Goal: Task Accomplishment & Management: Use online tool/utility

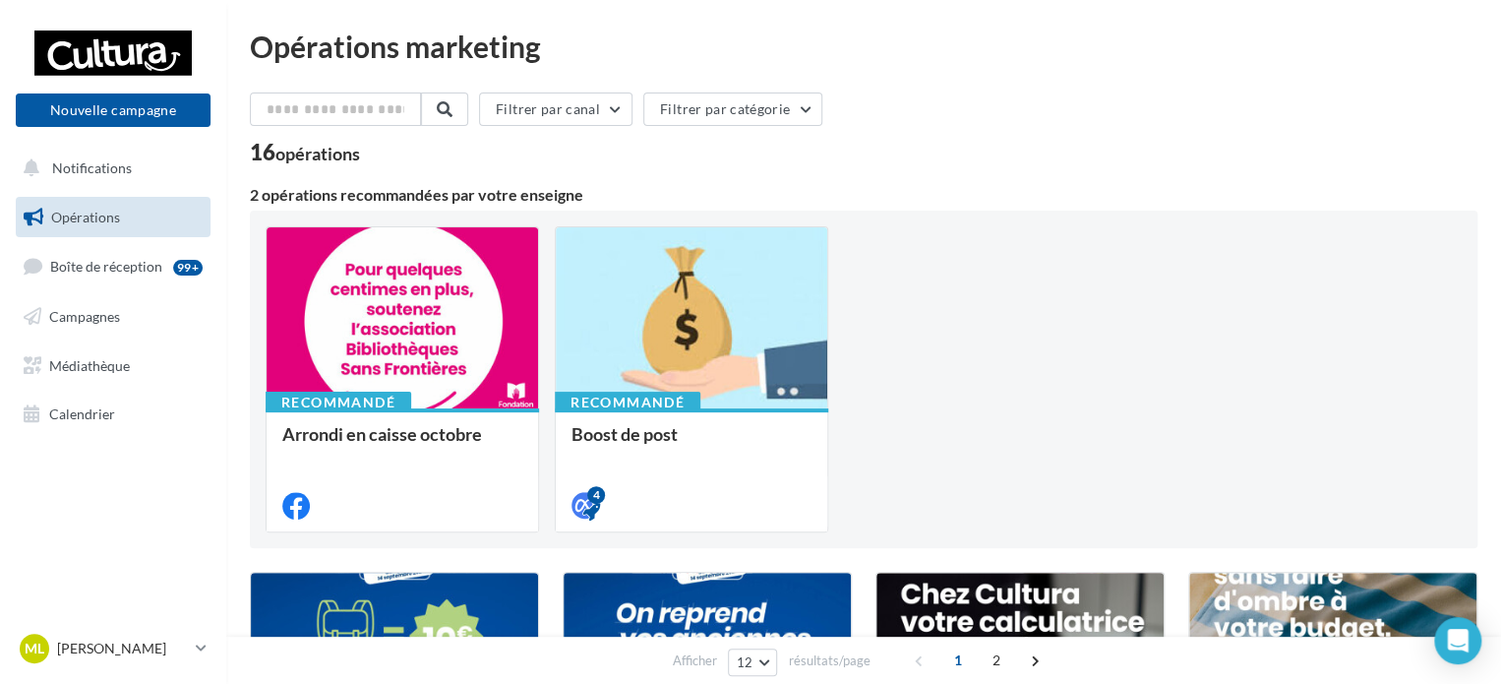
click at [87, 341] on ul "Opérations Boîte de réception 99+ Campagnes Médiathèque Calendrier" at bounding box center [113, 316] width 210 height 254
click at [90, 330] on link "Campagnes" at bounding box center [113, 316] width 203 height 41
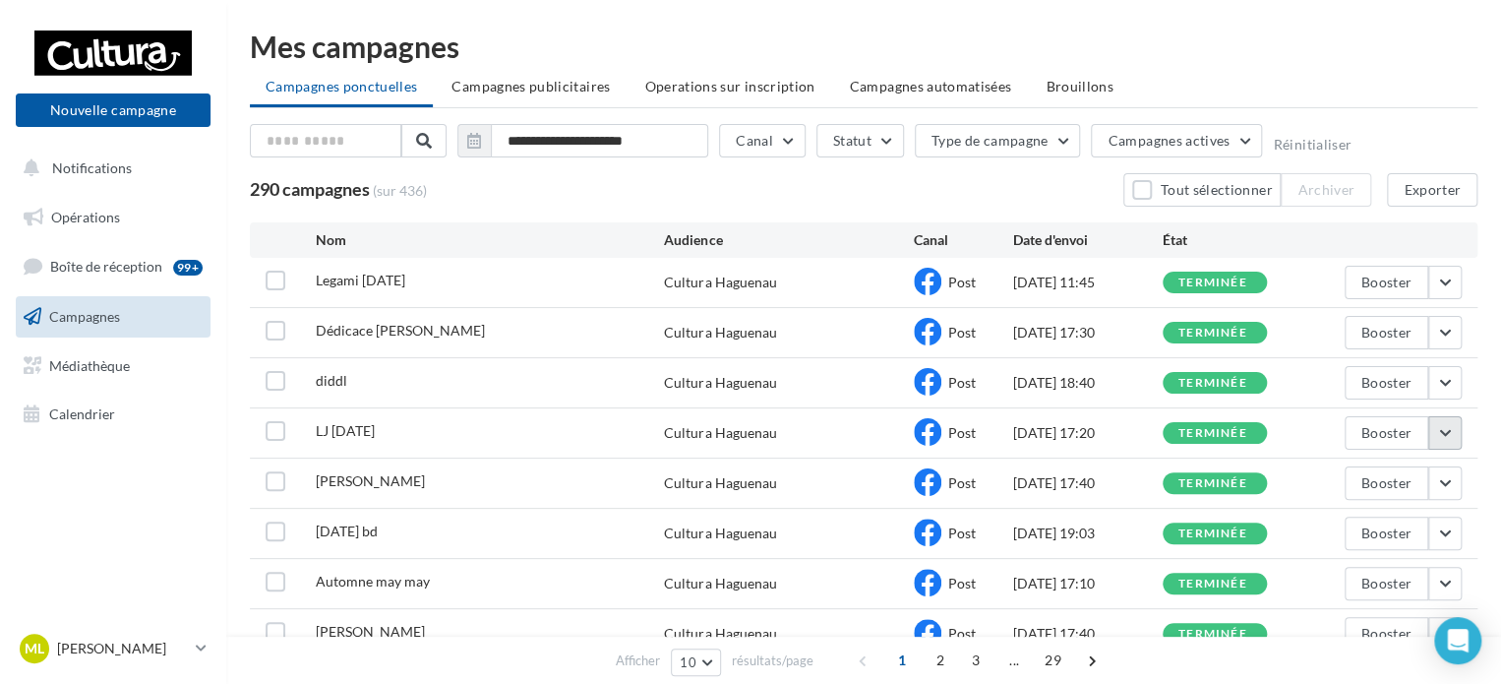
click at [1441, 432] on button "button" at bounding box center [1444, 432] width 33 height 33
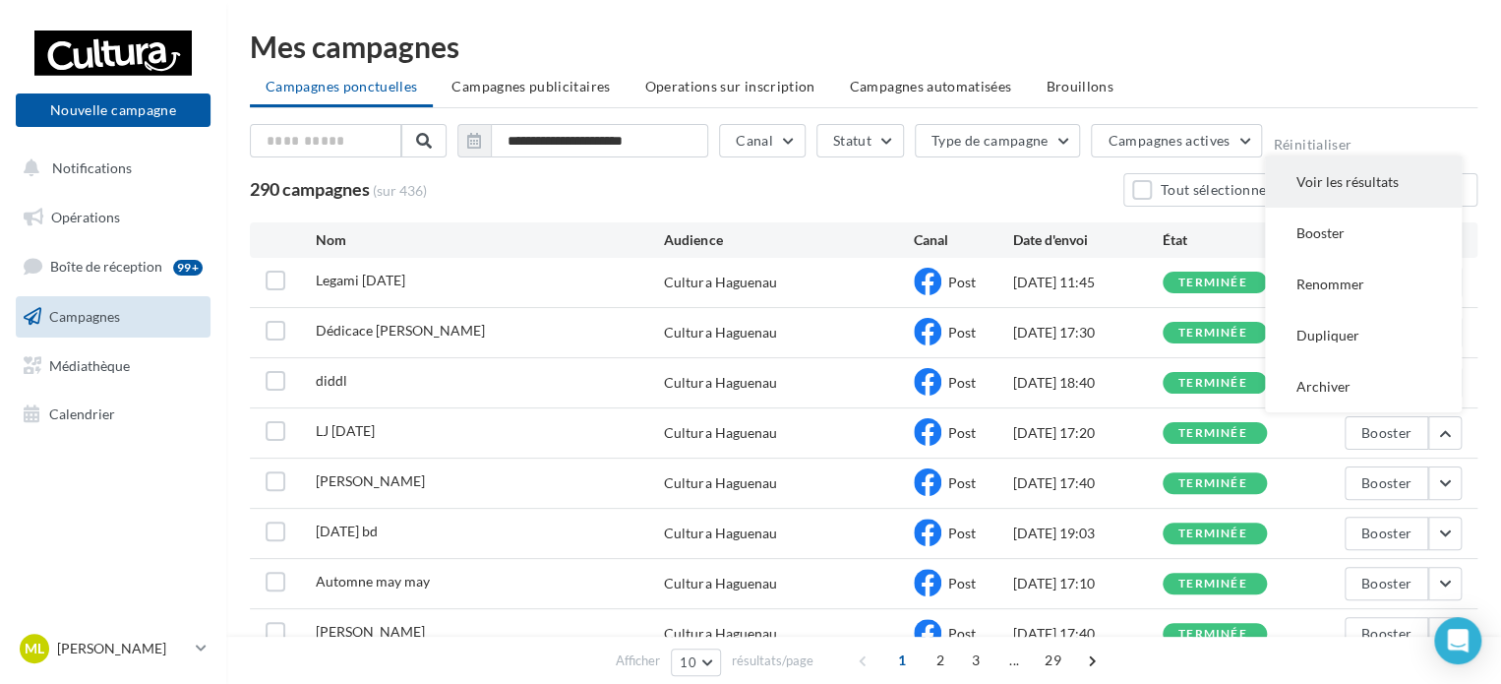
click at [1368, 172] on button "Voir les résultats" at bounding box center [1363, 181] width 197 height 51
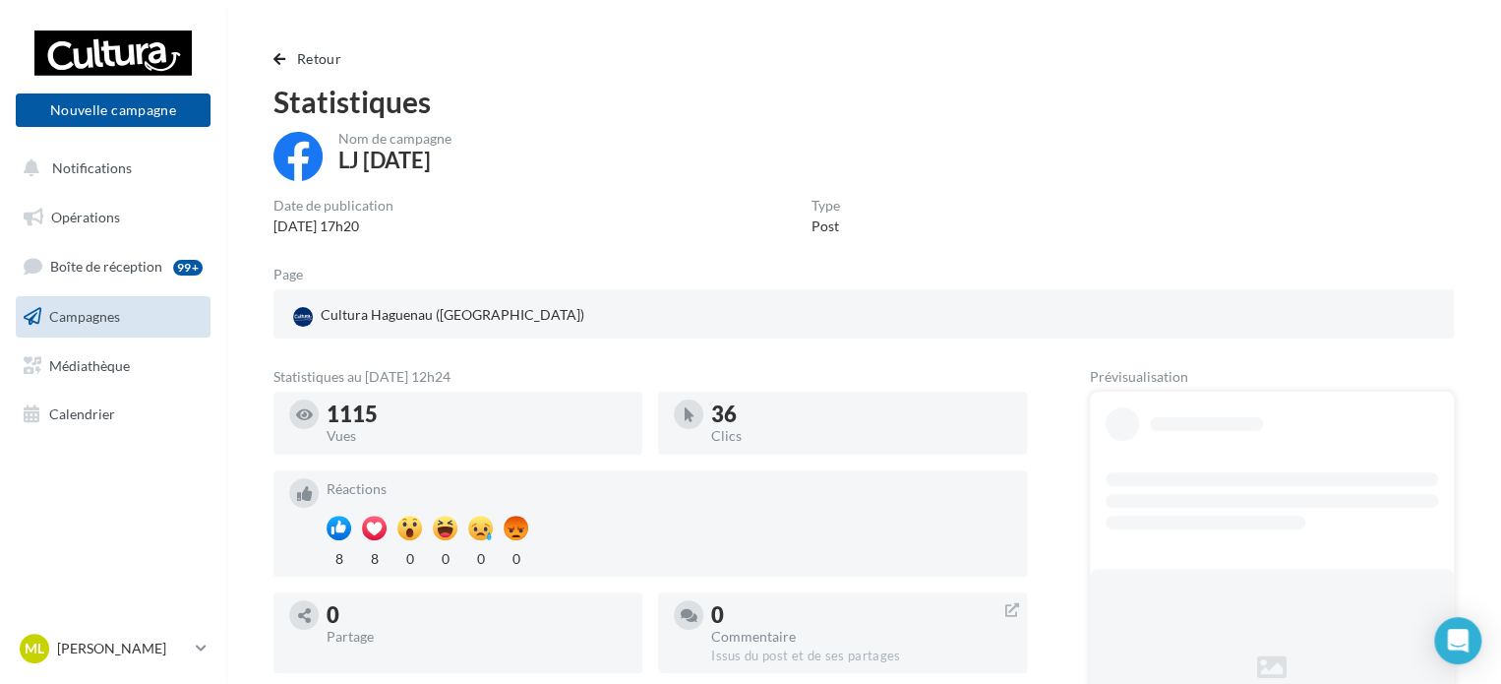
scroll to position [198, 0]
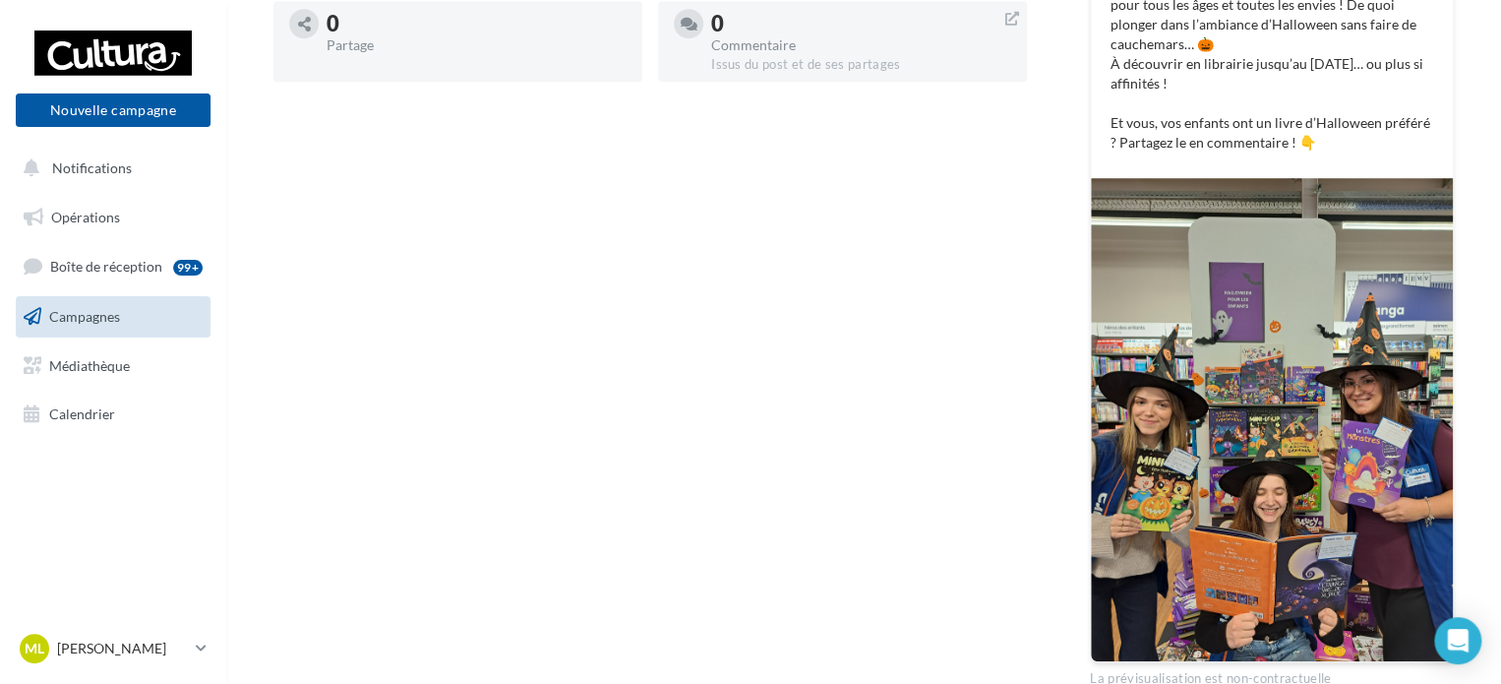
click at [1257, 408] on img at bounding box center [1272, 419] width 362 height 483
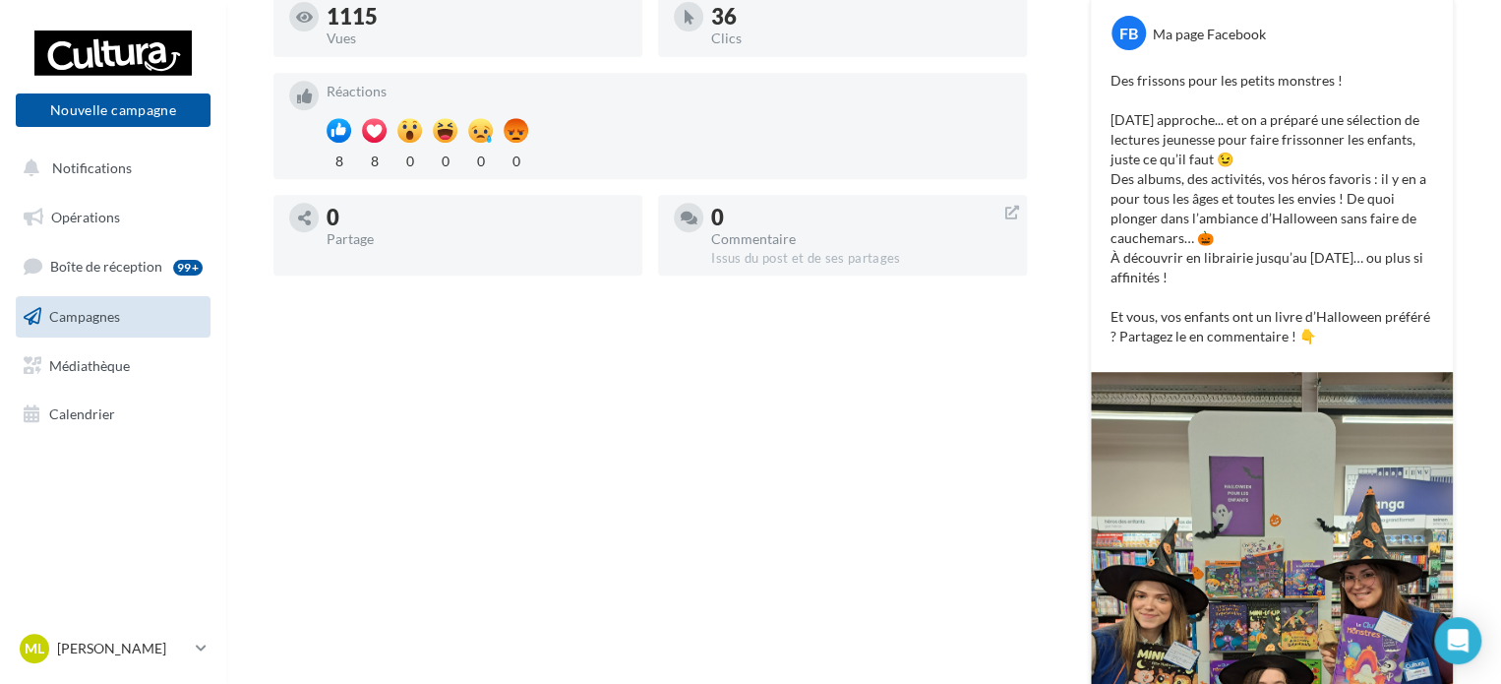
scroll to position [394, 0]
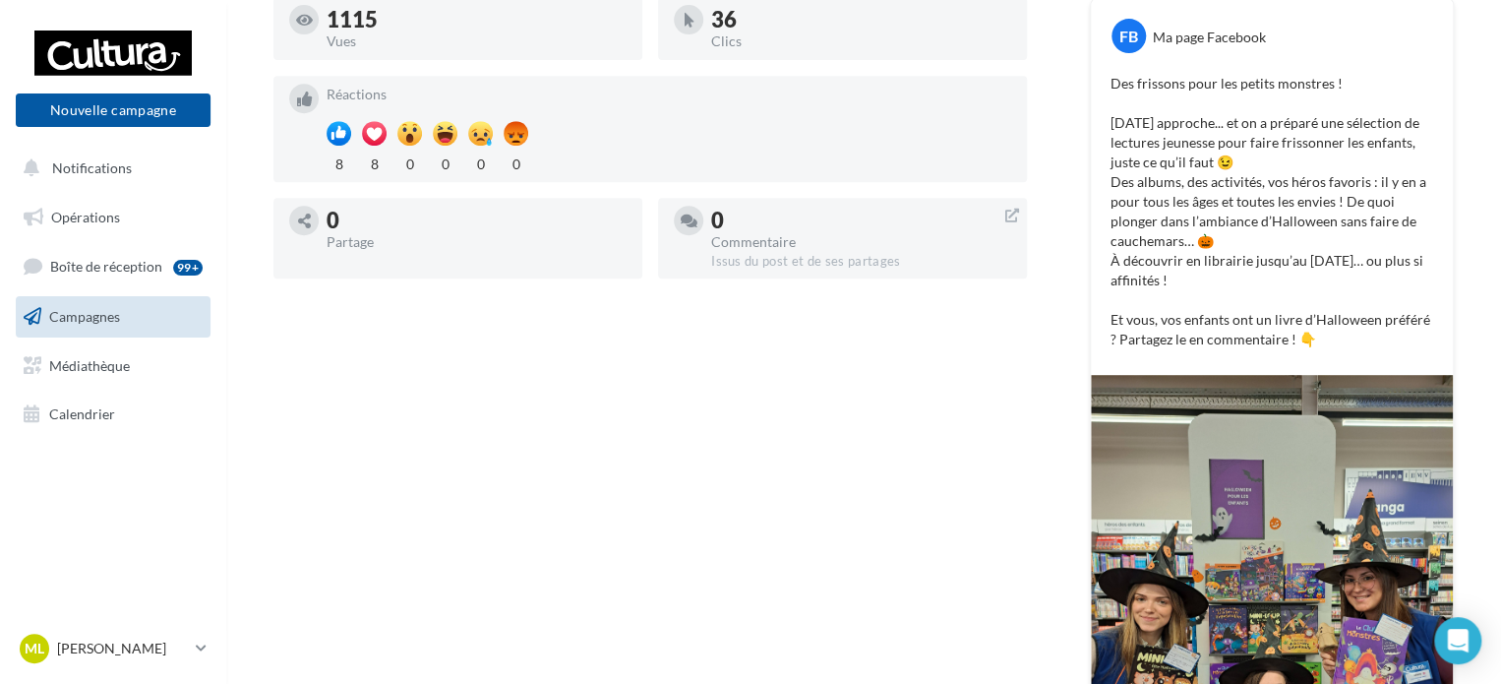
click at [480, 493] on div "Statistiques au 15 octobre 2025 - 12h24 1115 Vues 36 Clics Réactions 8 8 0 0 0 …" at bounding box center [649, 429] width 753 height 909
click at [143, 118] on button "Nouvelle campagne" at bounding box center [113, 109] width 195 height 33
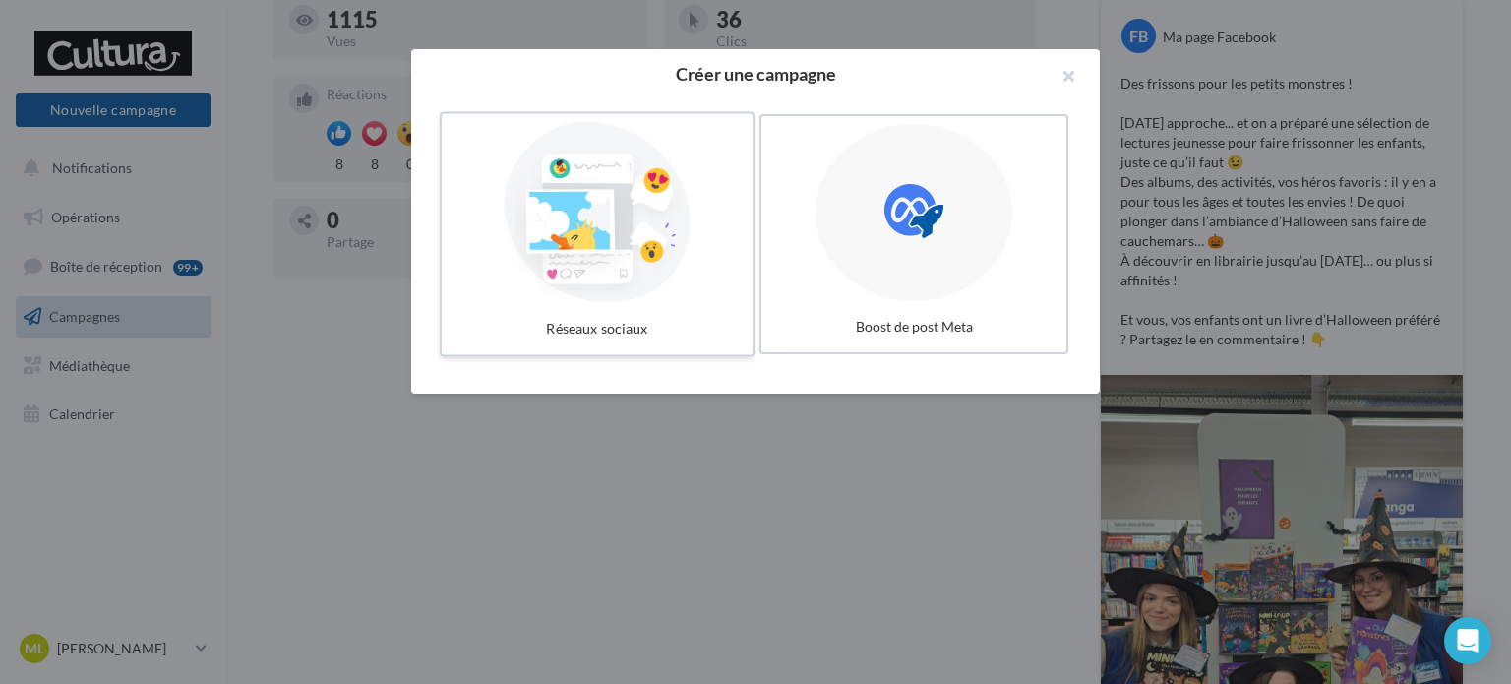
click at [614, 209] on div at bounding box center [596, 212] width 295 height 181
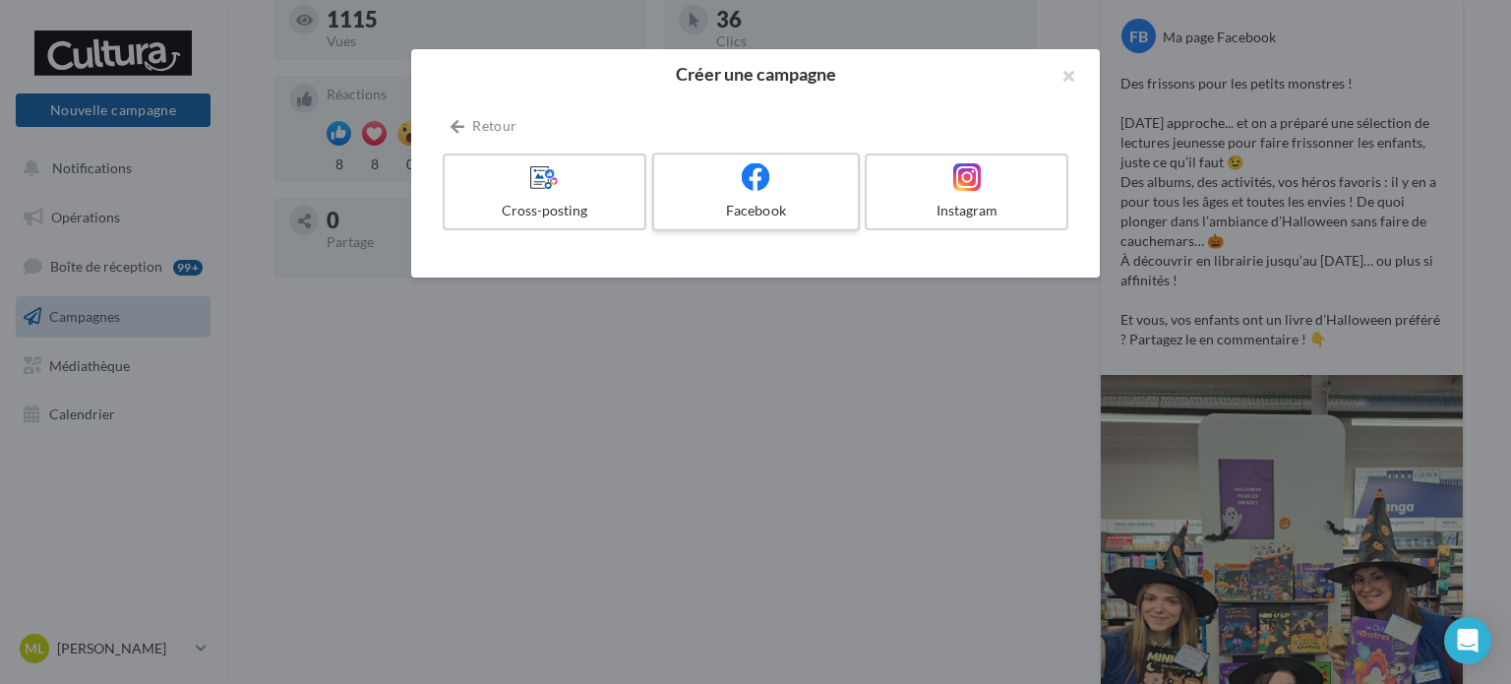
click at [736, 192] on div at bounding box center [755, 177] width 187 height 30
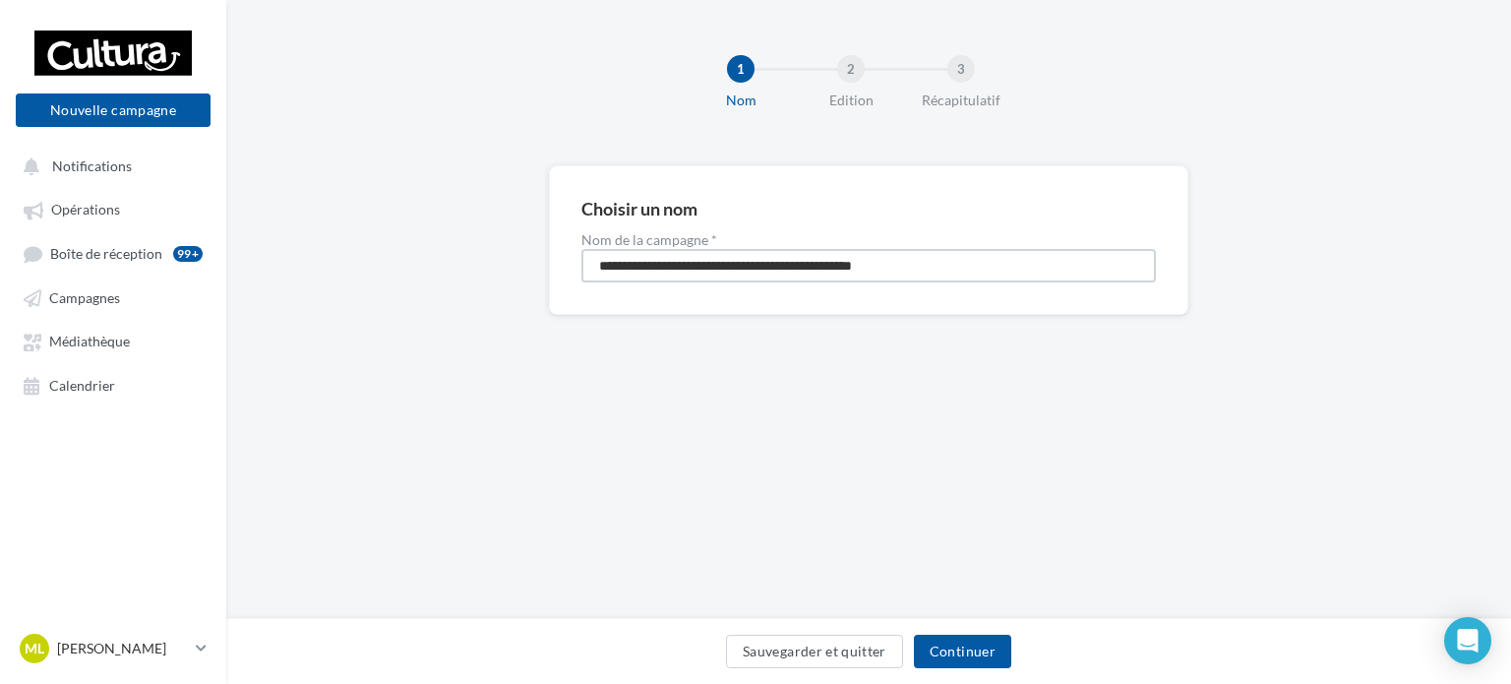
drag, startPoint x: 817, startPoint y: 269, endPoint x: 594, endPoint y: 261, distance: 223.4
click at [594, 261] on input "**********" at bounding box center [868, 265] width 574 height 33
type input "**********"
click at [947, 638] on button "Continuer" at bounding box center [962, 650] width 97 height 33
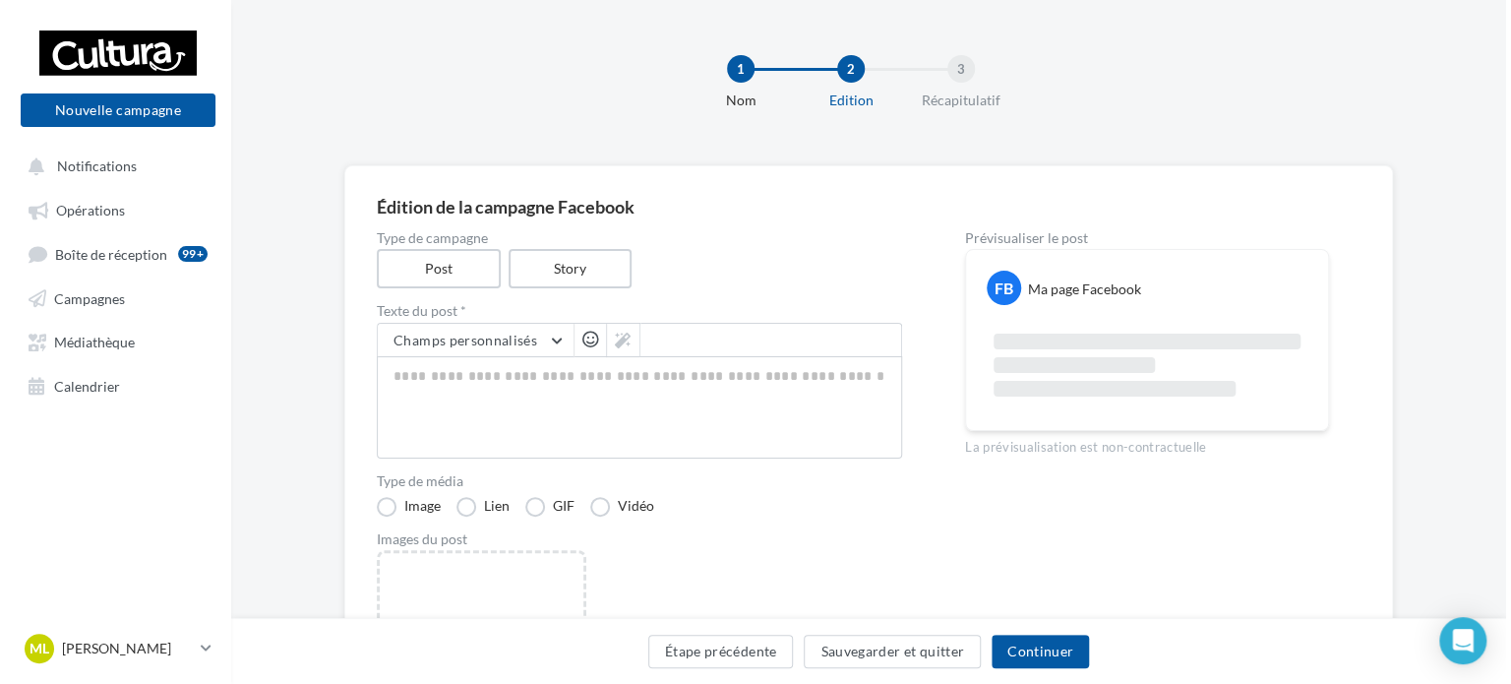
scroll to position [197, 0]
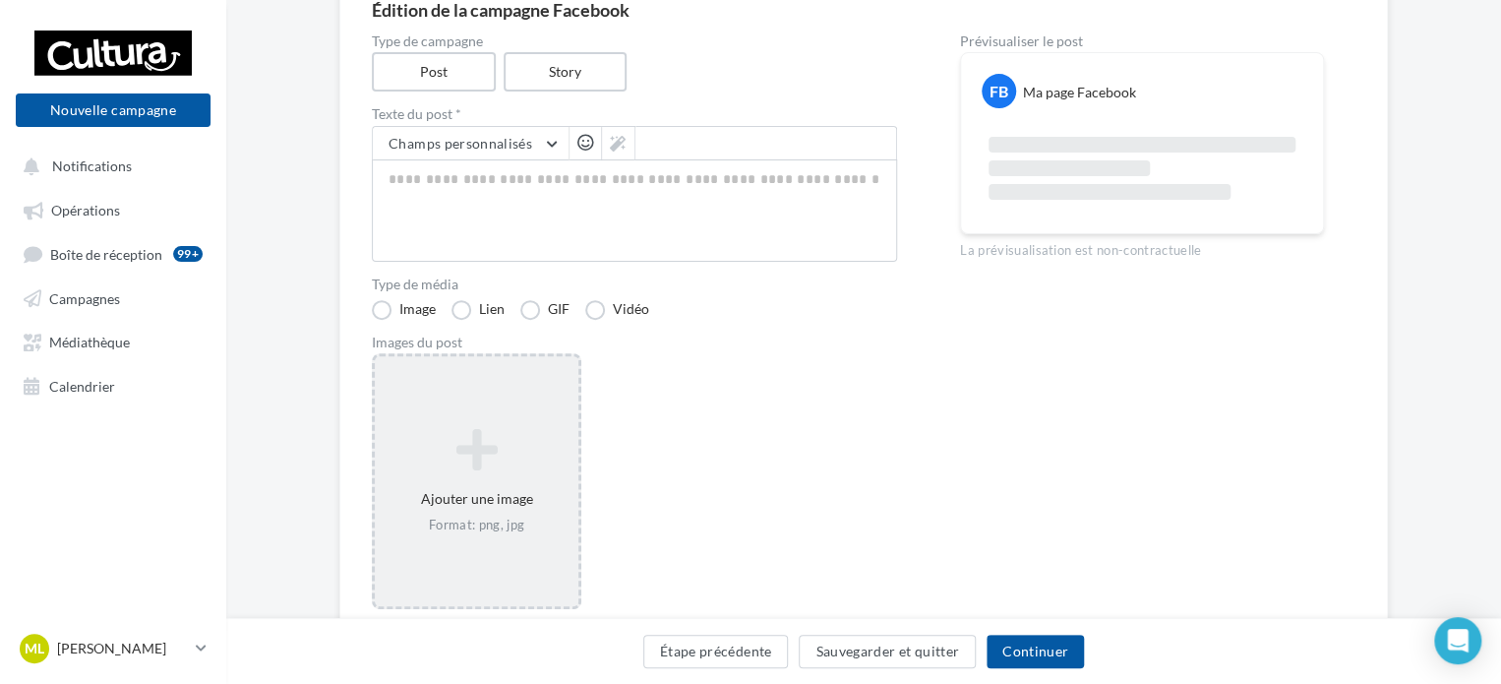
click at [539, 480] on div "Ajouter une image Format: png, jpg" at bounding box center [477, 481] width 204 height 126
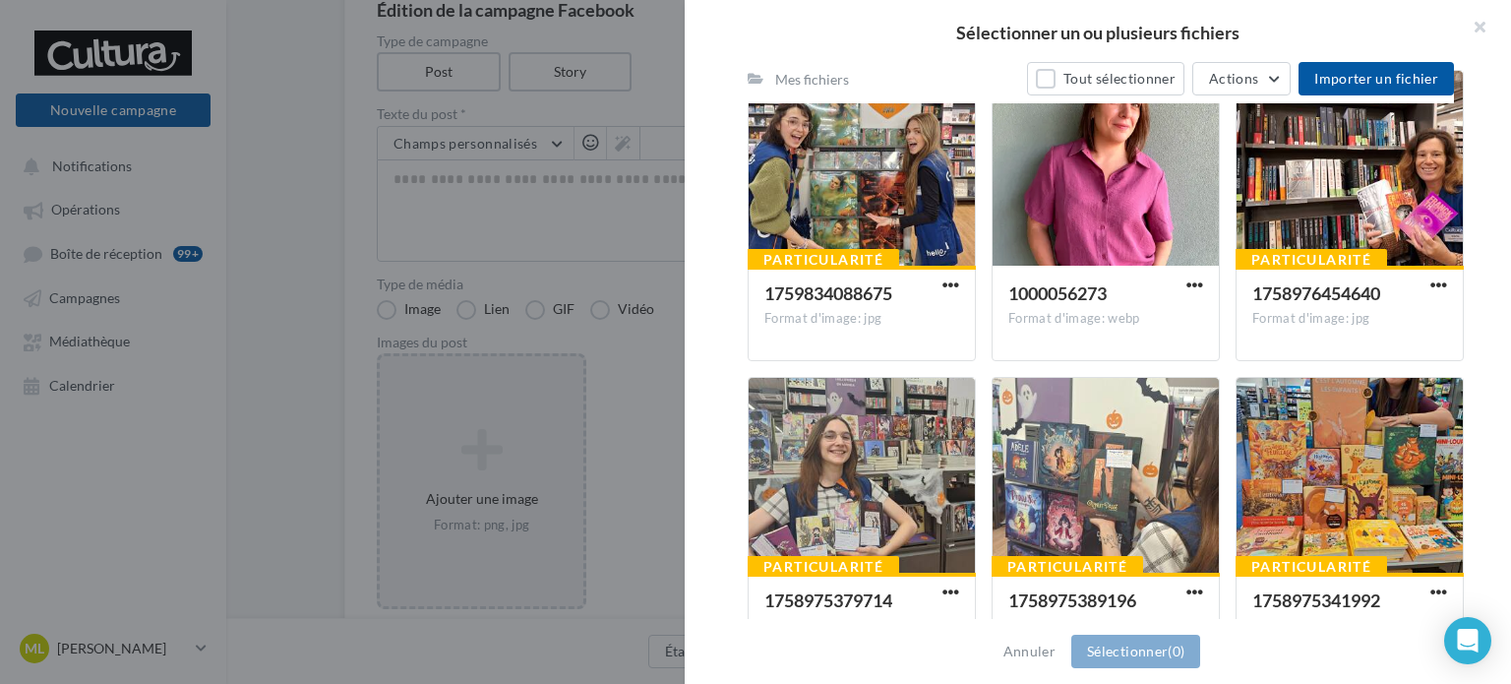
scroll to position [934, 0]
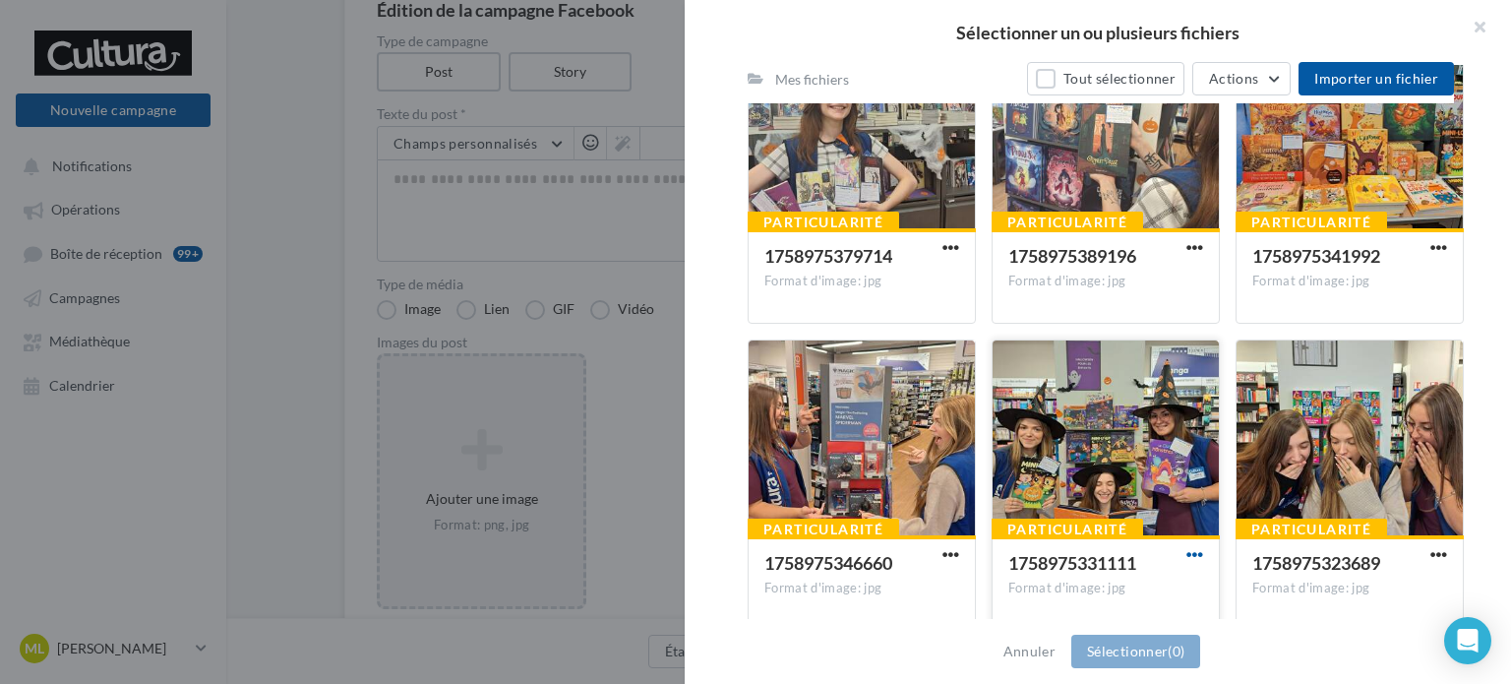
click at [1186, 558] on span "button" at bounding box center [1194, 554] width 17 height 17
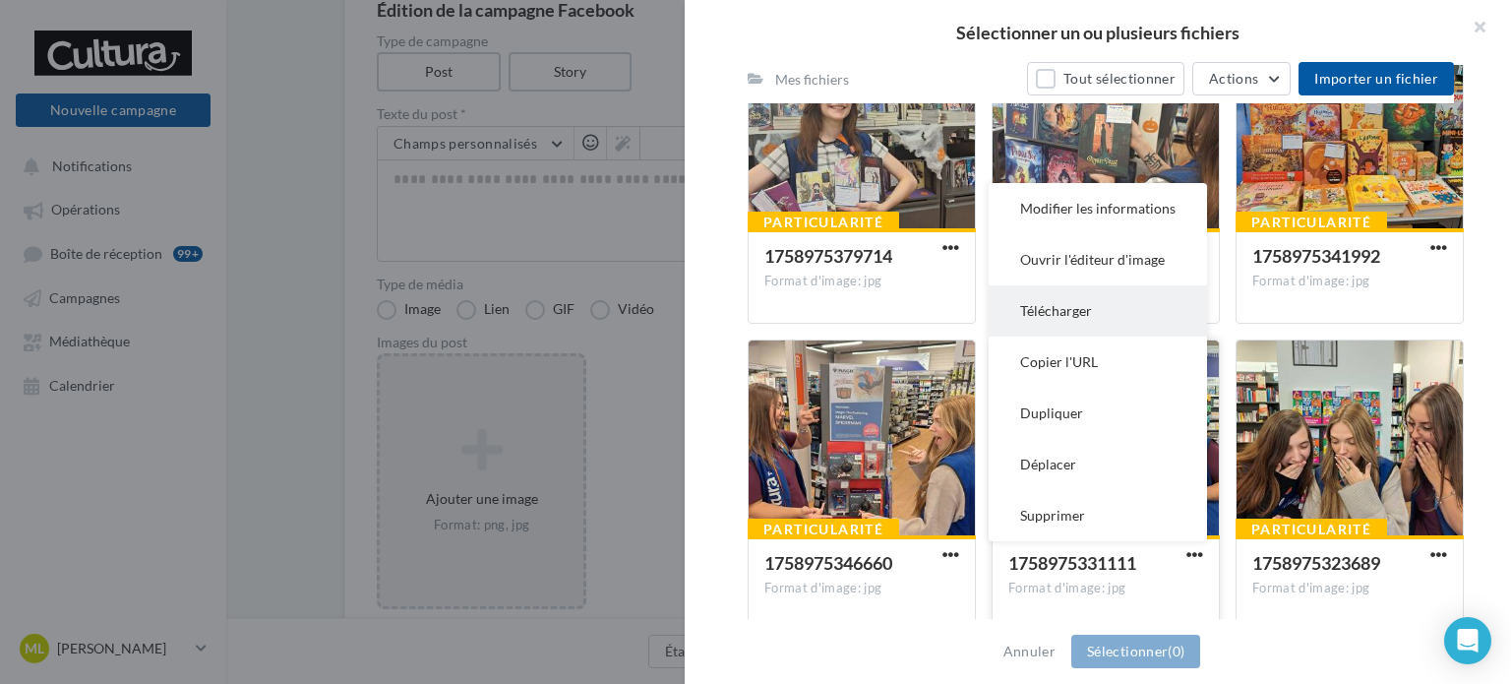
click at [1133, 331] on button "Télécharger" at bounding box center [1097, 310] width 218 height 51
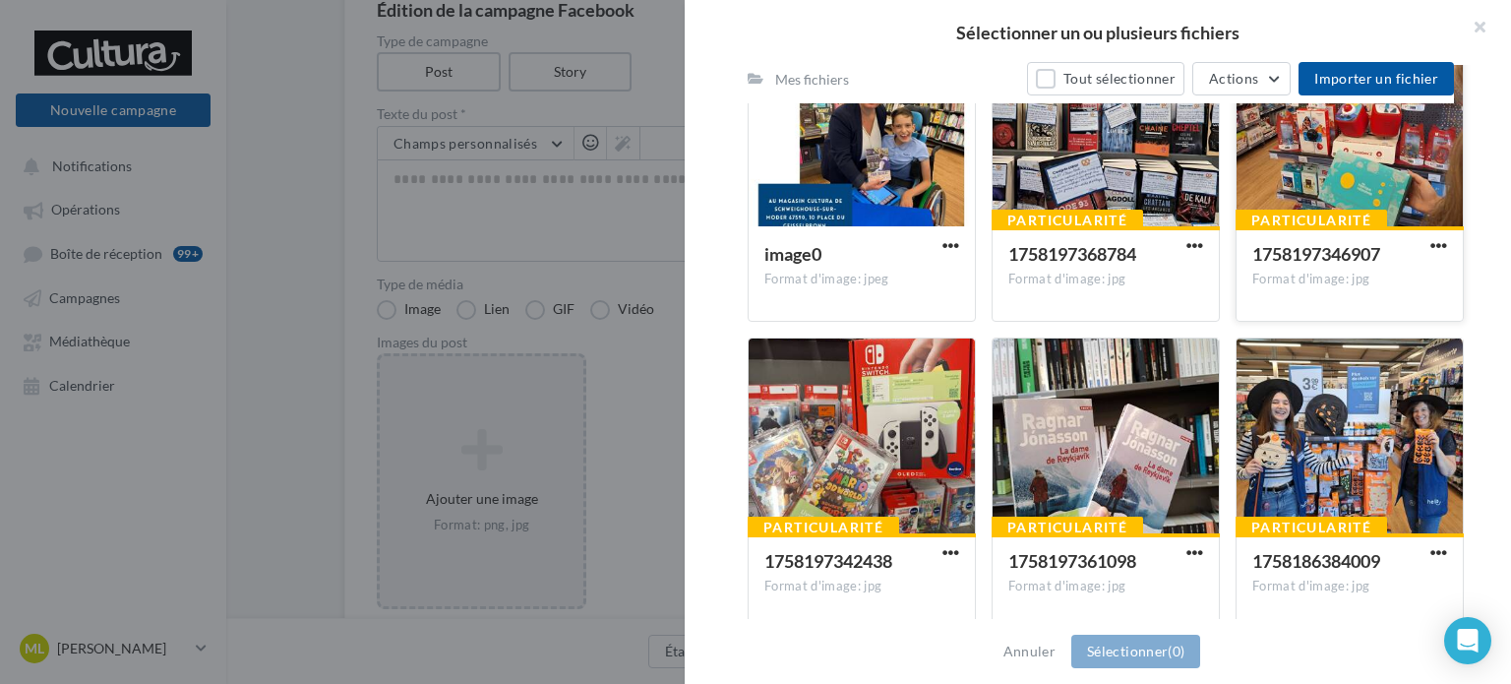
scroll to position [1572, 0]
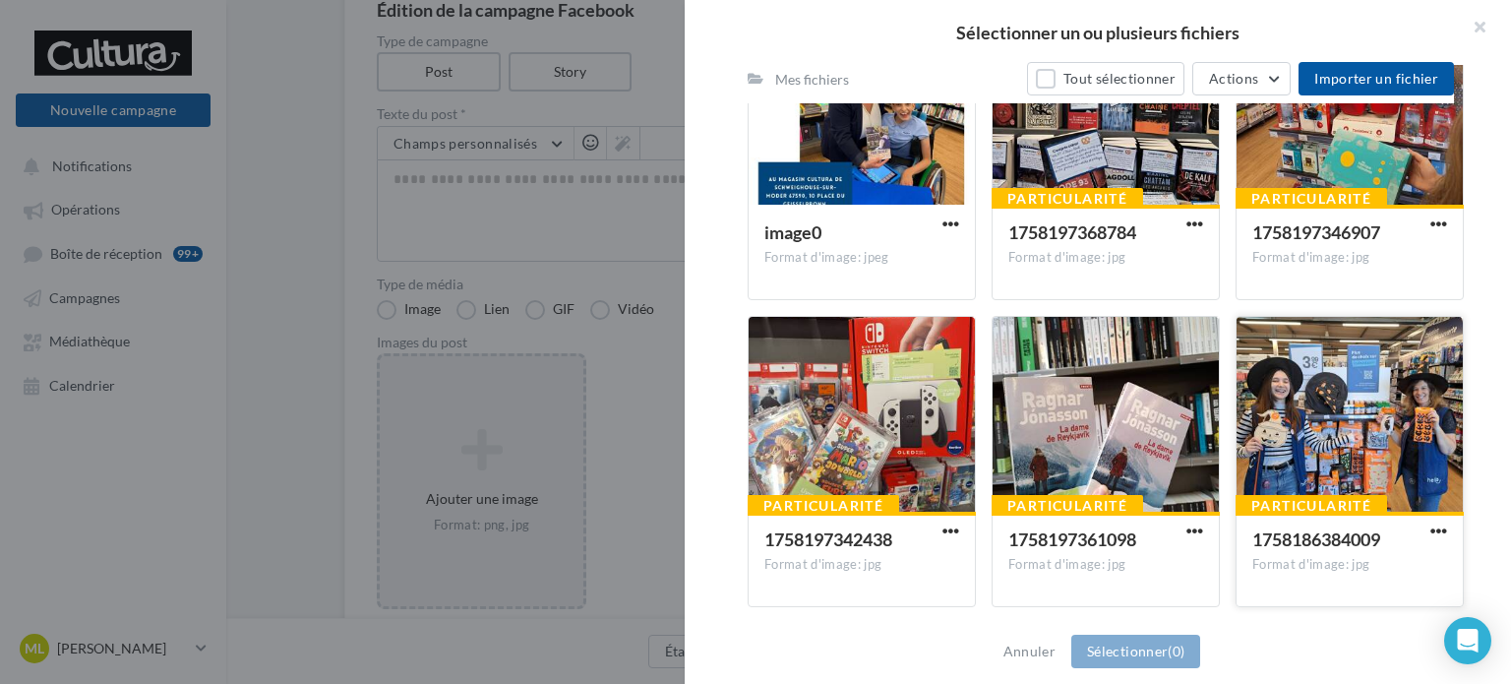
click at [1437, 526] on button "button" at bounding box center [1438, 532] width 25 height 20
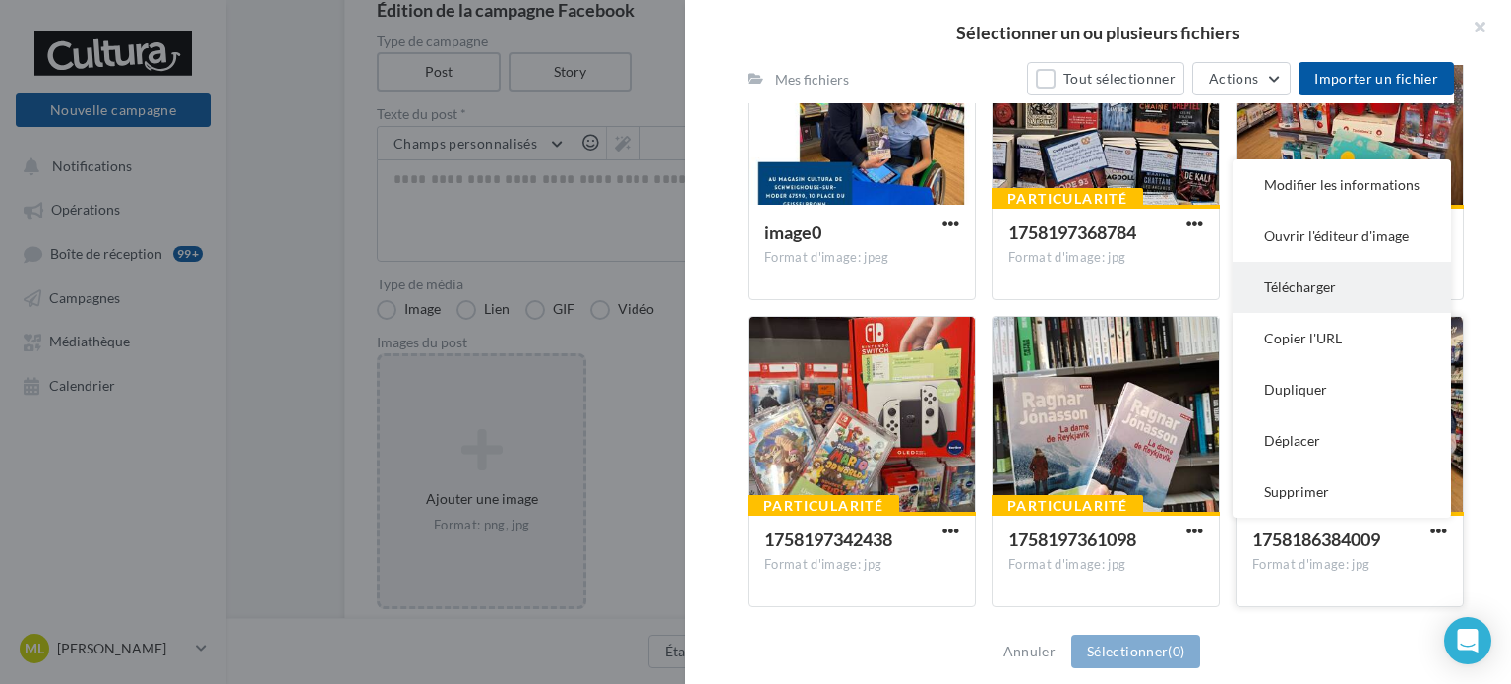
click at [1342, 296] on button "Télécharger" at bounding box center [1341, 287] width 218 height 51
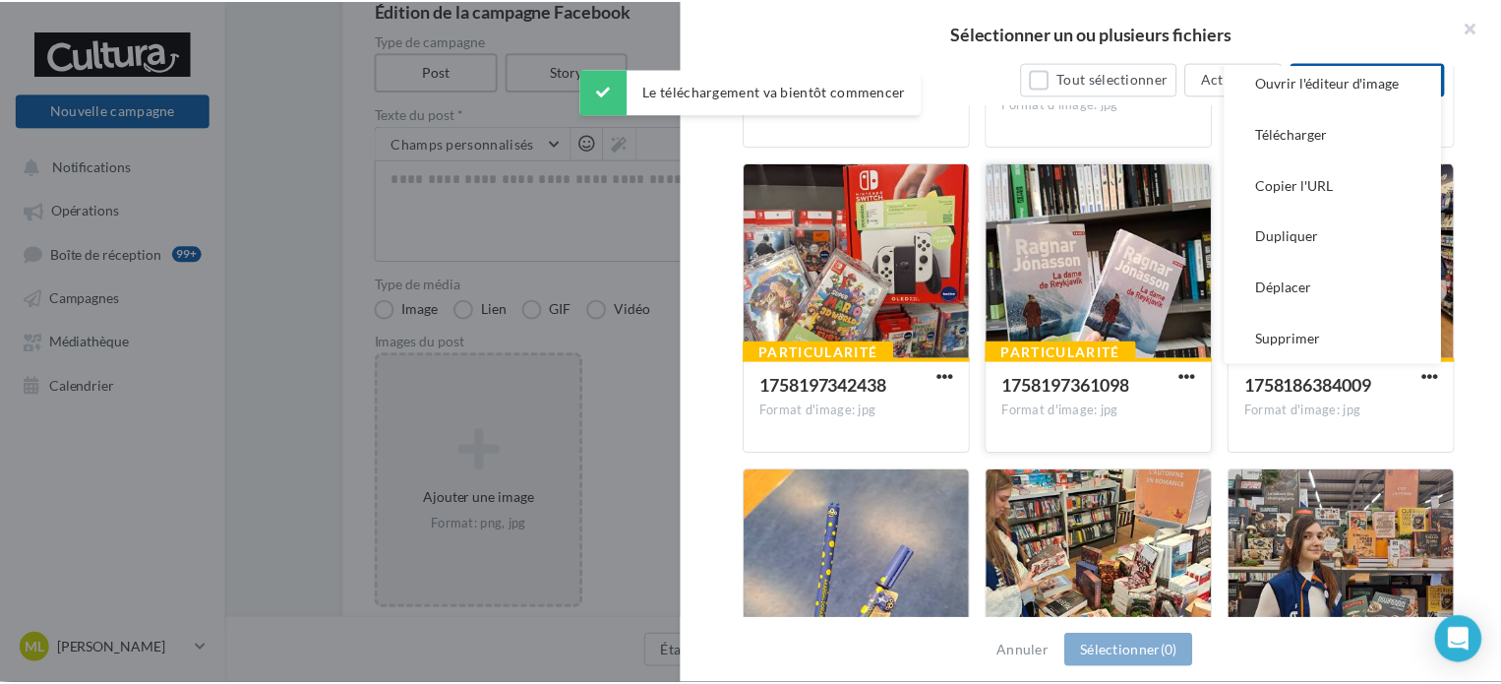
scroll to position [1867, 0]
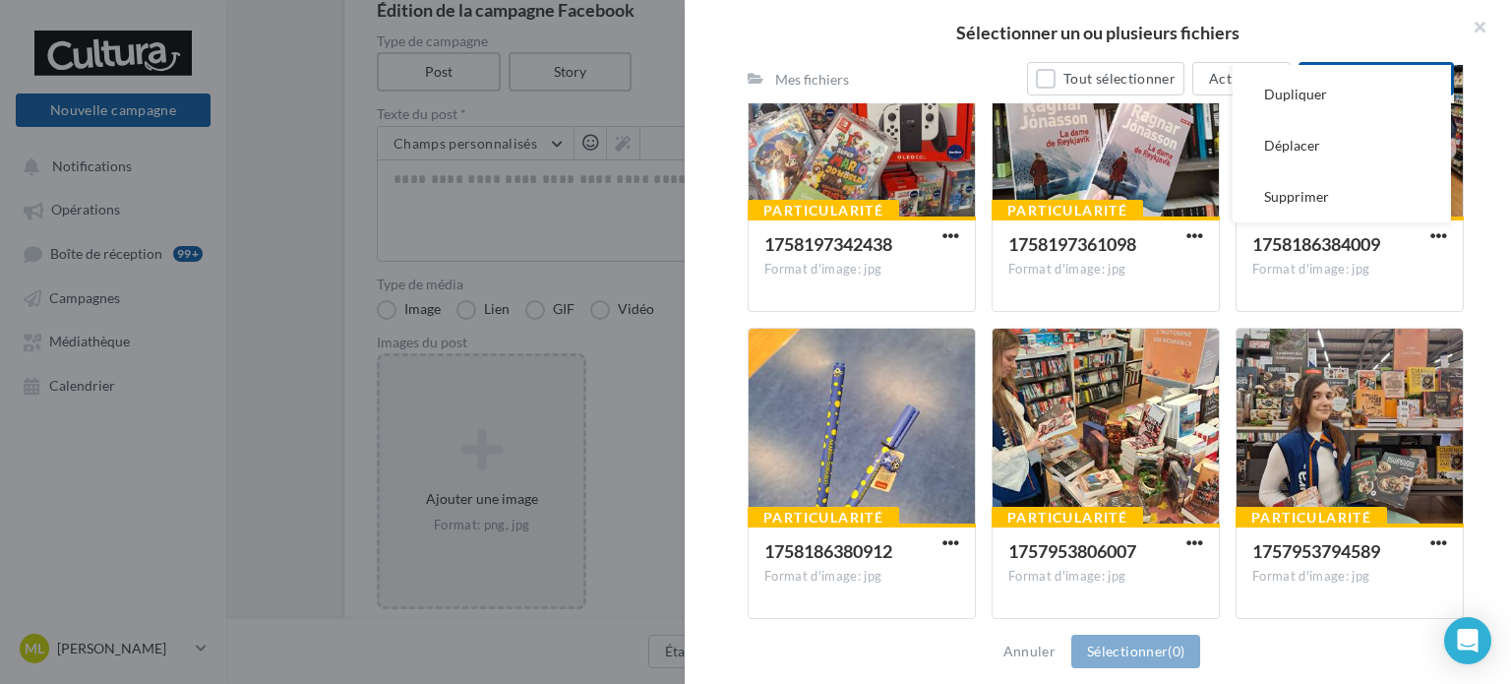
click at [527, 223] on div at bounding box center [755, 342] width 1511 height 684
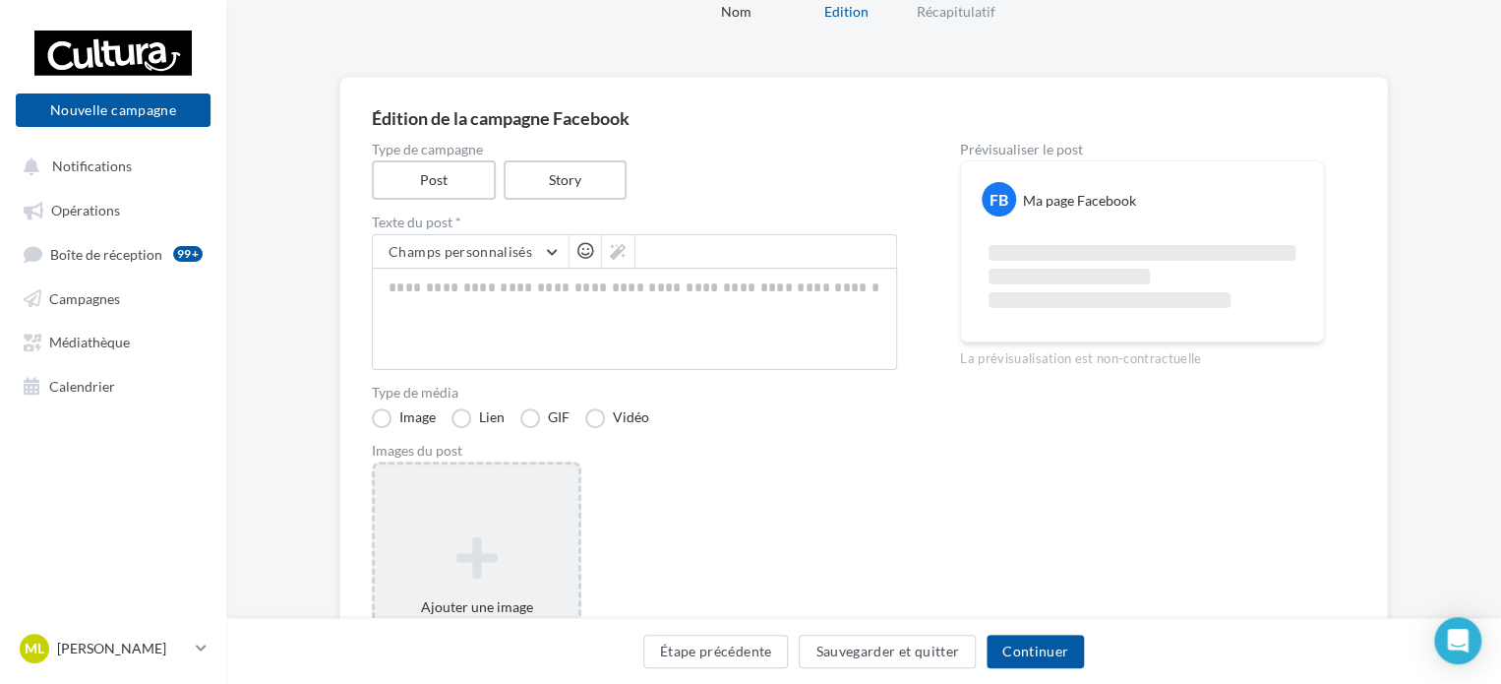
scroll to position [0, 0]
